Goal: Task Accomplishment & Management: Complete application form

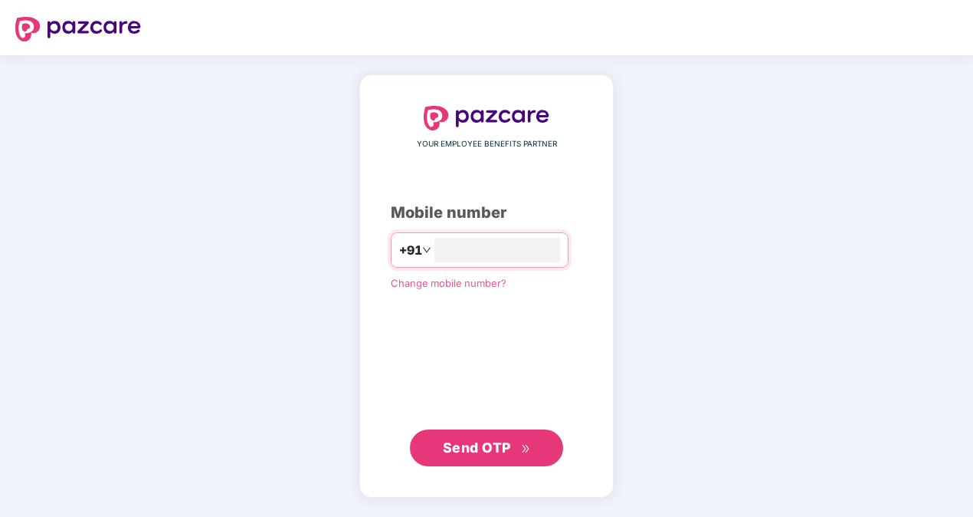
type input "**********"
click at [487, 448] on span "Send OTP" at bounding box center [477, 446] width 68 height 16
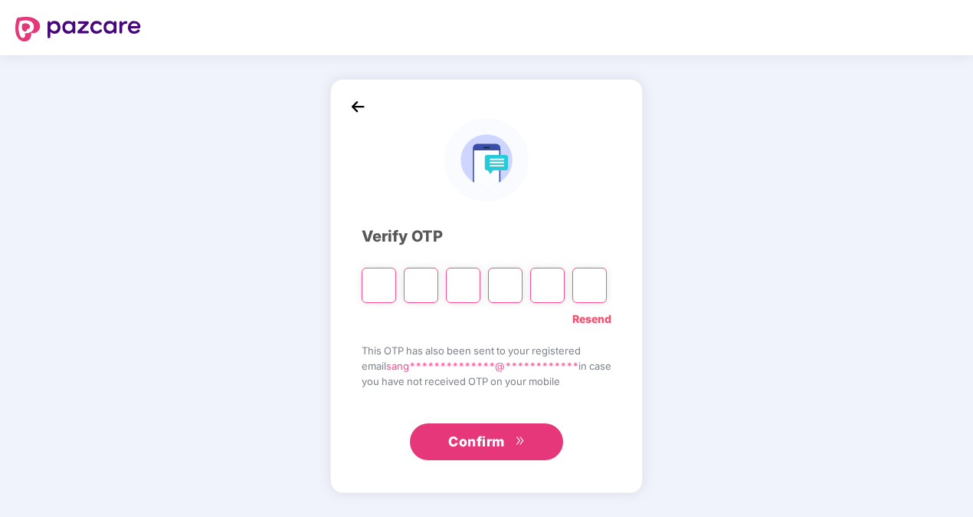
type input "*"
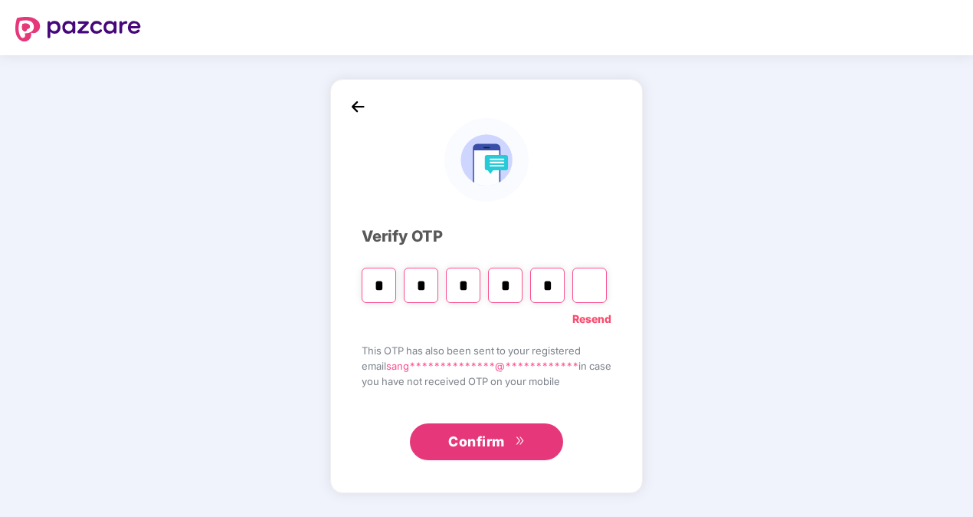
type input "*"
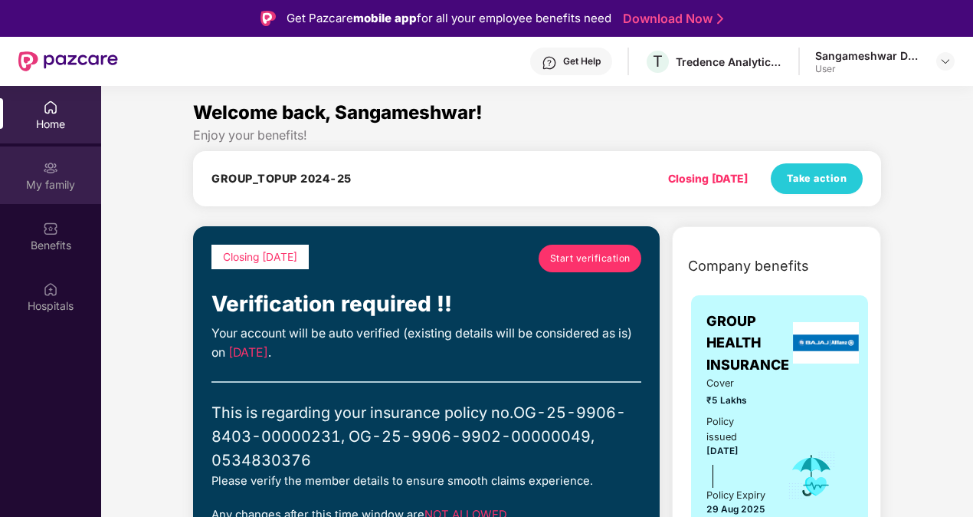
click at [61, 172] on div "My family" at bounding box center [50, 174] width 101 height 57
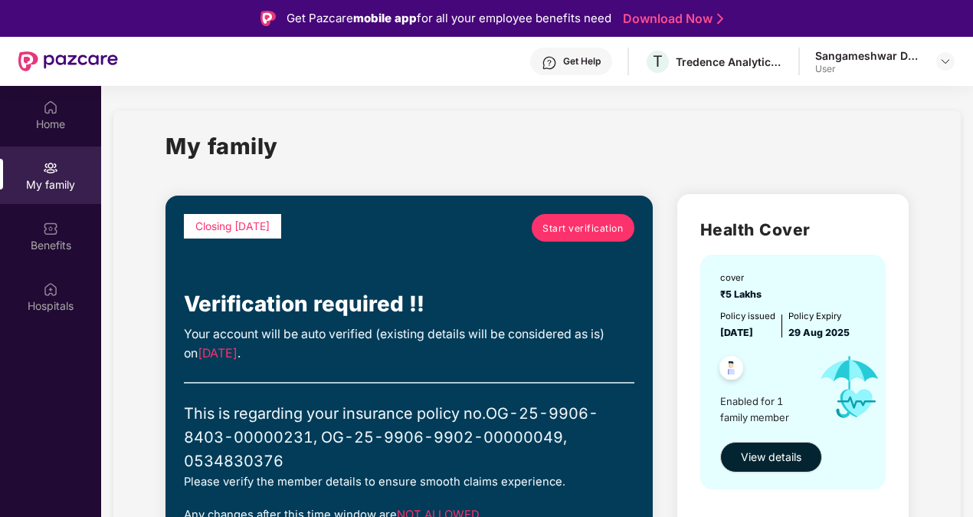
click at [556, 226] on span "Start verification" at bounding box center [583, 228] width 80 height 15
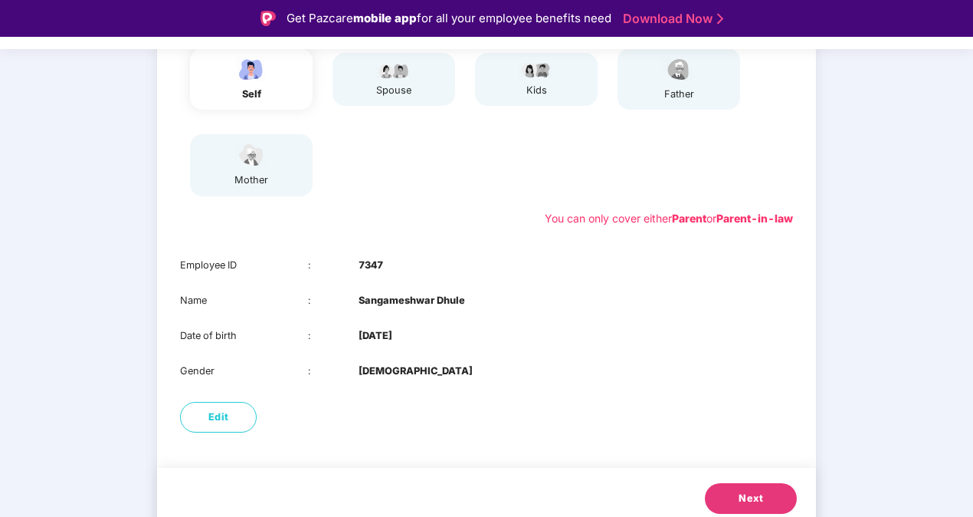
scroll to position [215, 0]
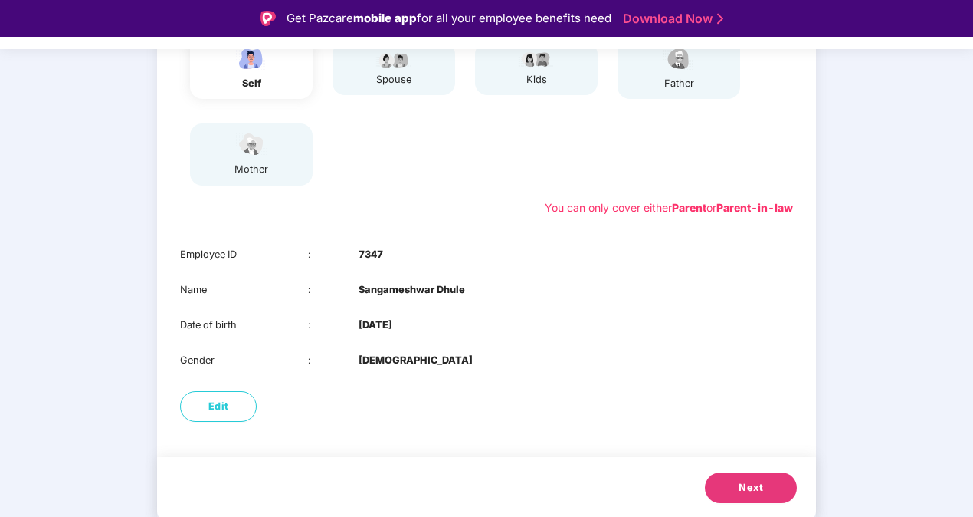
click at [760, 481] on span "Next" at bounding box center [751, 487] width 25 height 15
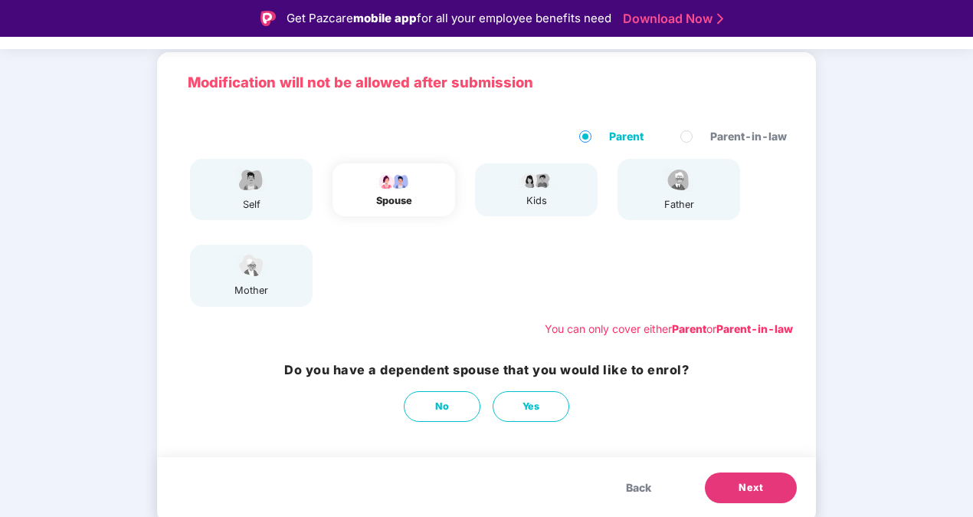
scroll to position [94, 0]
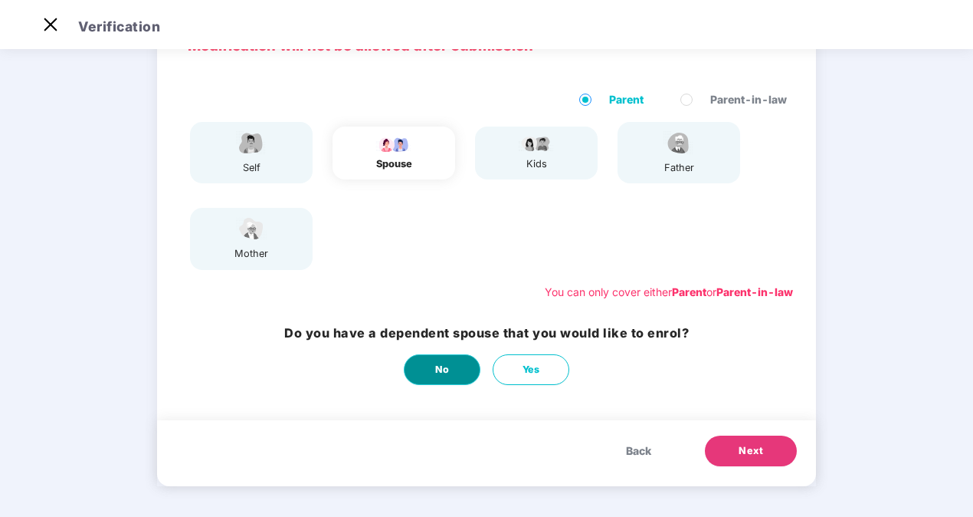
click at [443, 364] on span "No" at bounding box center [442, 369] width 15 height 15
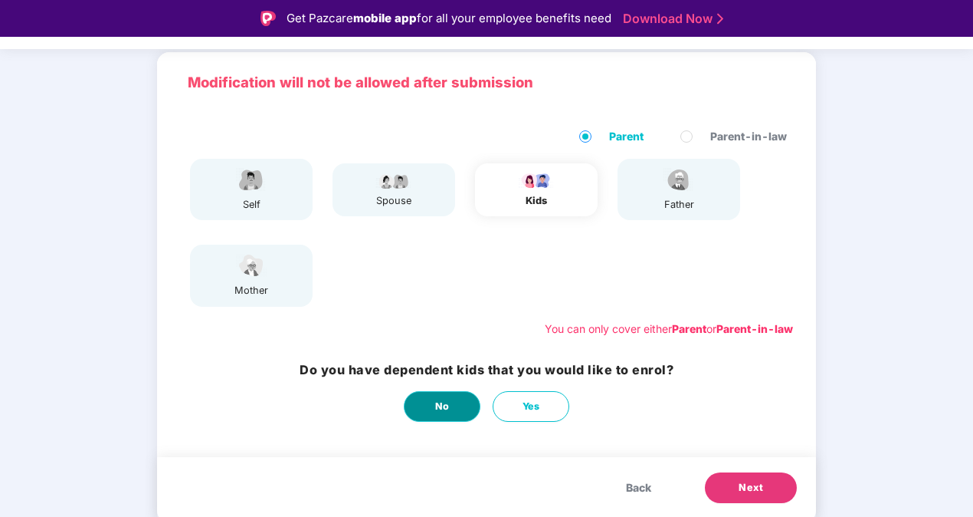
click at [445, 400] on span "No" at bounding box center [442, 406] width 15 height 15
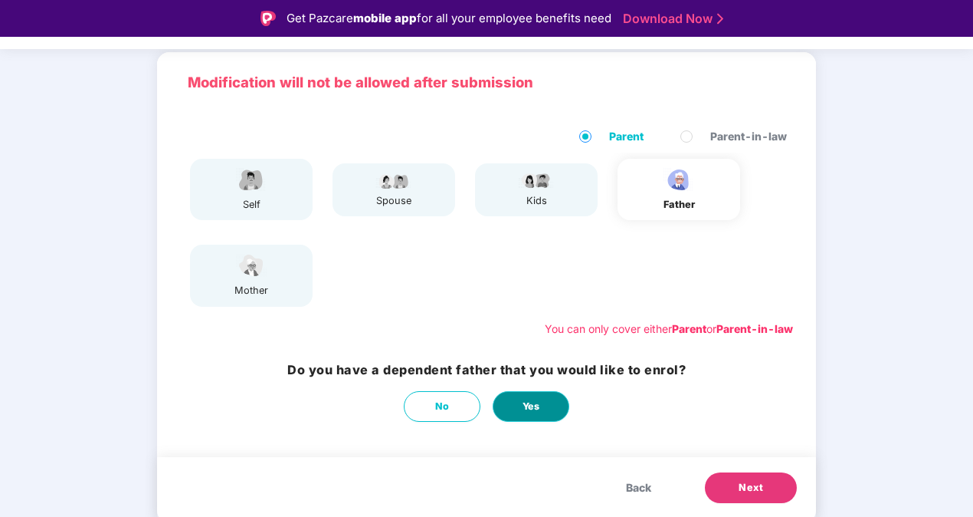
click at [530, 399] on span "Yes" at bounding box center [532, 406] width 18 height 15
select select "****"
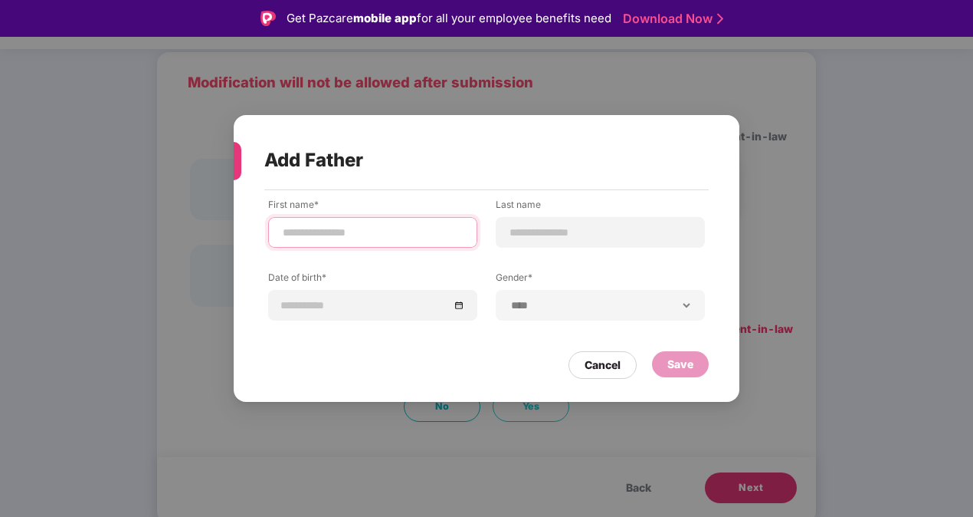
click at [379, 231] on input at bounding box center [372, 233] width 183 height 16
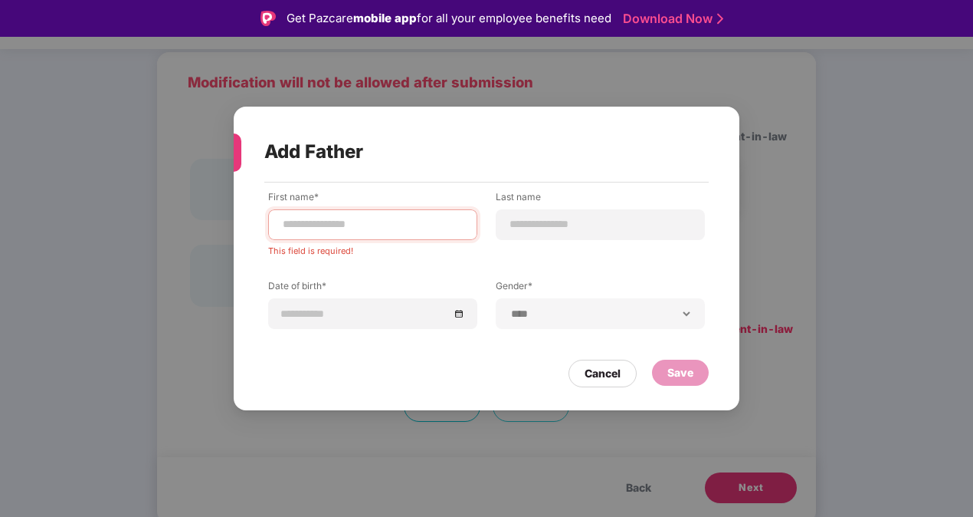
click at [341, 361] on div "Cancel Save" at bounding box center [486, 369] width 445 height 35
click at [605, 378] on div "Cancel" at bounding box center [603, 373] width 36 height 17
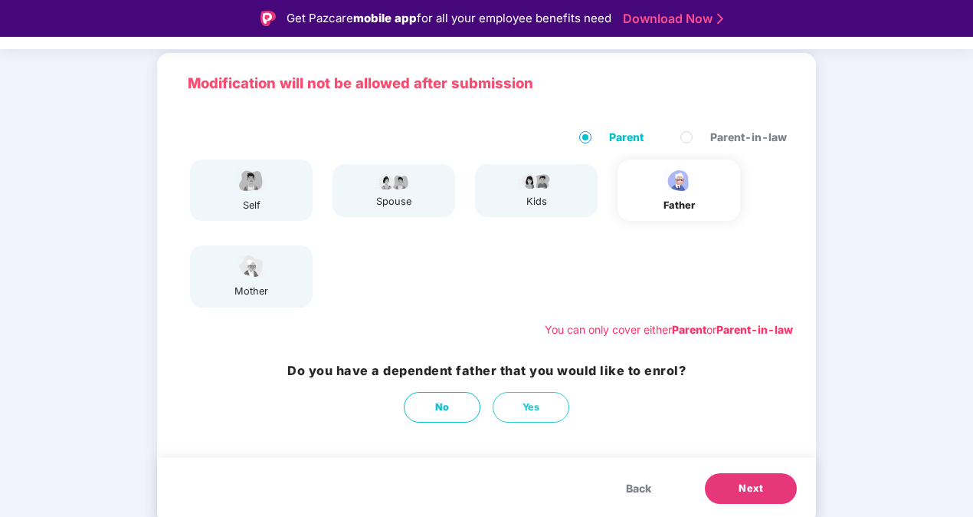
scroll to position [94, 0]
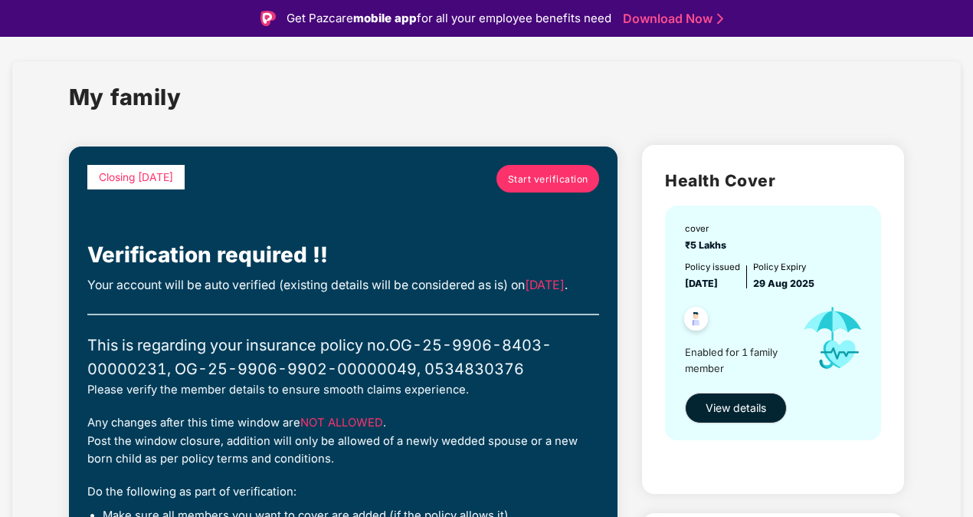
click at [127, 97] on h1 "My family" at bounding box center [125, 97] width 113 height 34
